Goal: Navigation & Orientation: Find specific page/section

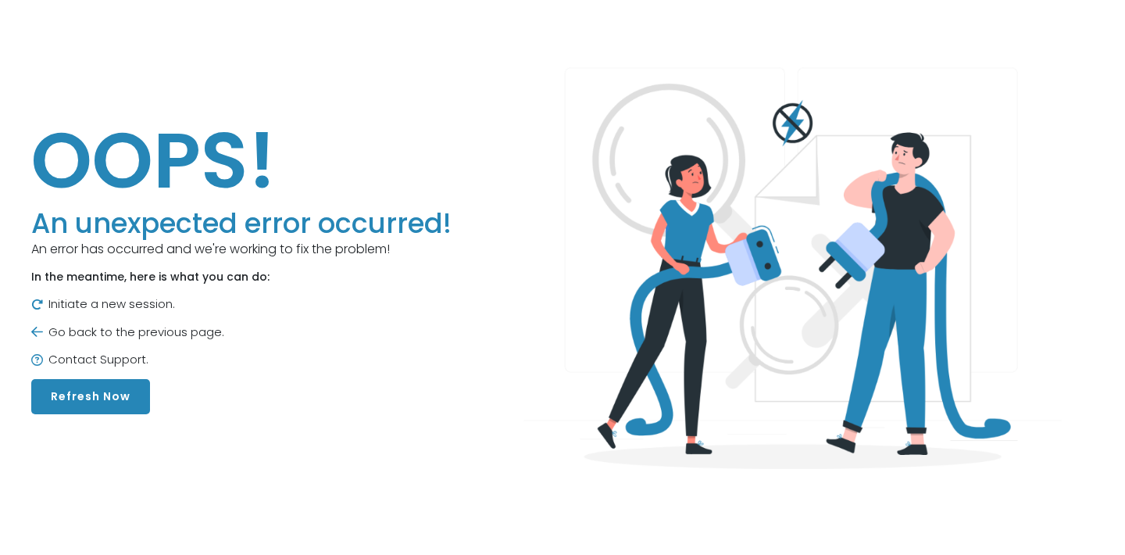
click at [114, 400] on button "Refresh Now" at bounding box center [90, 396] width 119 height 35
